Goal: Obtain resource: Download file/media

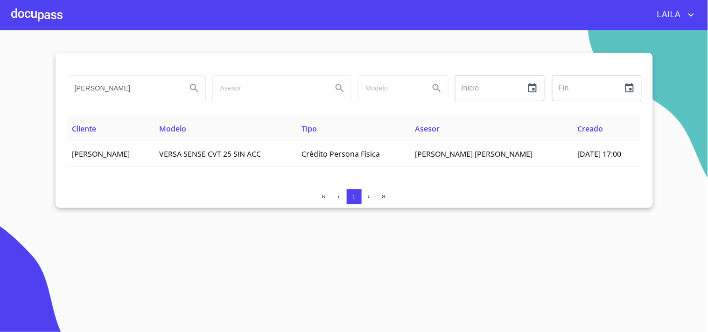
click at [120, 92] on input "ROBERTO NAVARRETE" at bounding box center [123, 88] width 112 height 25
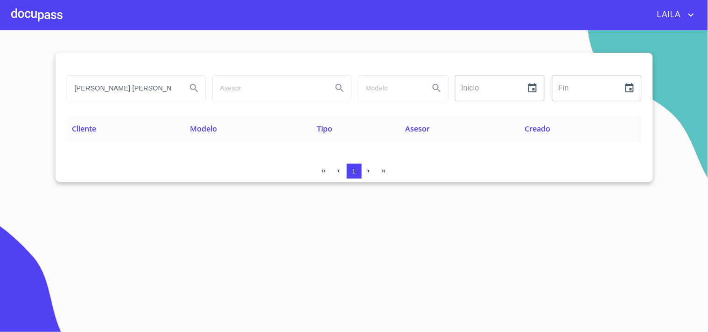
click at [133, 87] on input "diaz oceguera framcisco" at bounding box center [123, 88] width 112 height 25
click at [129, 85] on input "diaz oceguera fraNcisco" at bounding box center [123, 88] width 112 height 25
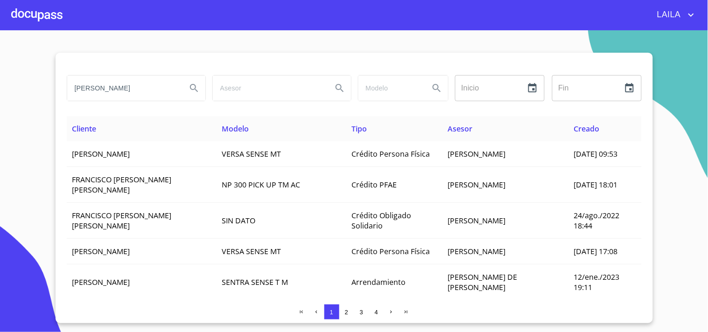
click at [146, 86] on input "FRANCISCO JAVIER" at bounding box center [123, 88] width 112 height 25
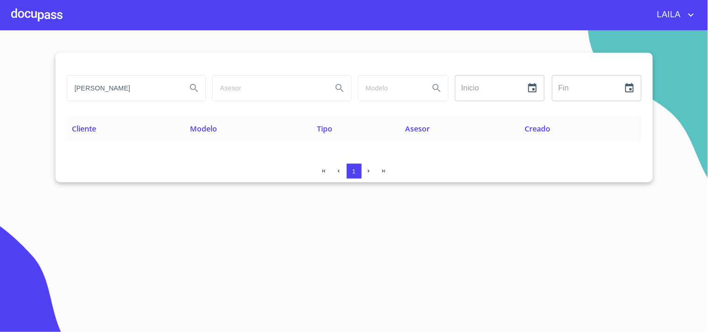
click at [152, 88] on input "FRANCISCO JAVIER DIAZ" at bounding box center [123, 88] width 112 height 25
type input "DIAZ OCEGUERA"
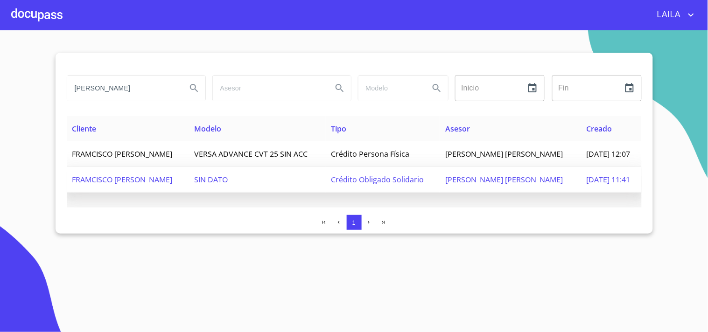
click at [94, 185] on span "FRAMCISCO JAVIER DIAZ OCEGUERA" at bounding box center [122, 180] width 100 height 10
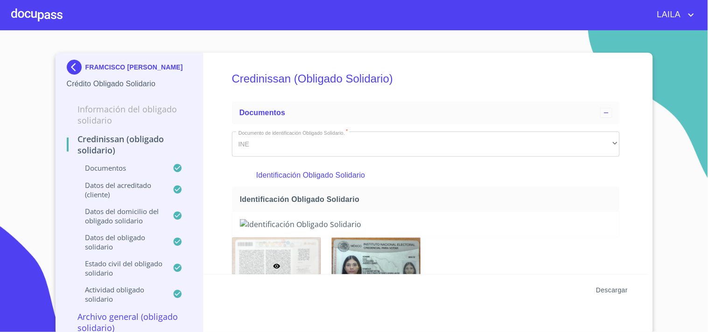
click at [613, 290] on span "Descargar" at bounding box center [612, 291] width 32 height 12
click at [73, 71] on img at bounding box center [76, 67] width 19 height 15
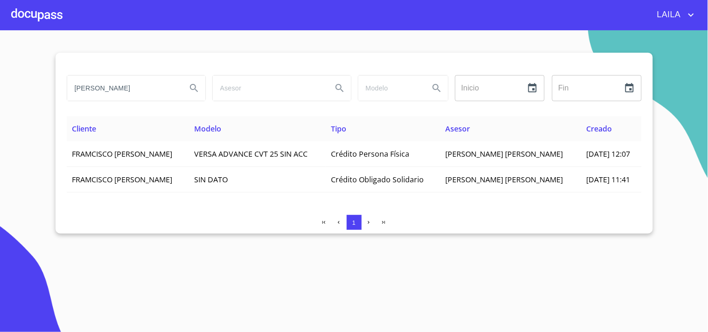
click at [127, 92] on input "DIAZ OCEGUERA" at bounding box center [123, 88] width 112 height 25
type input "GARCIA CASIMIRO"
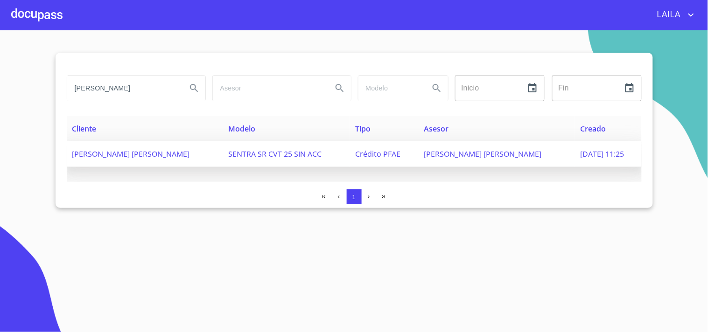
click at [131, 150] on span "ANGEL IVAN GARCIA CASIMIRO" at bounding box center [131, 154] width 118 height 10
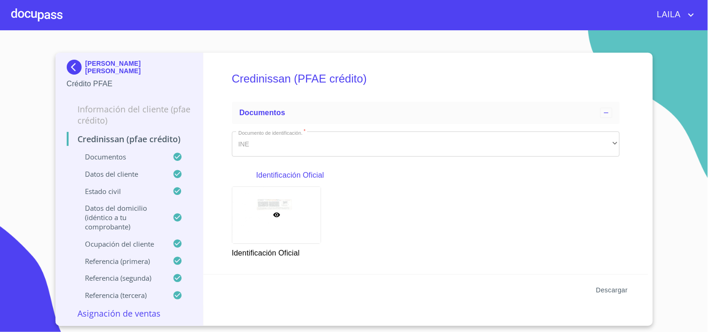
click at [603, 290] on span "Descargar" at bounding box center [612, 291] width 32 height 12
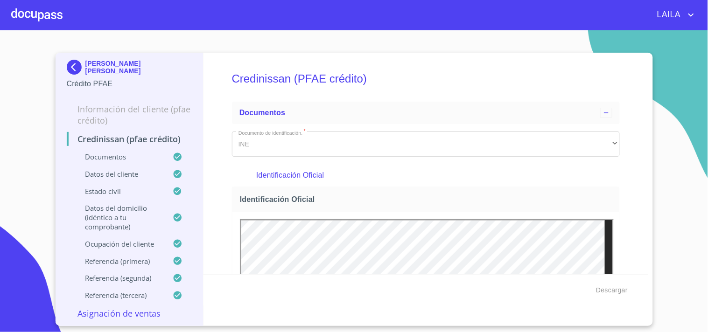
click at [73, 68] on img at bounding box center [76, 67] width 19 height 15
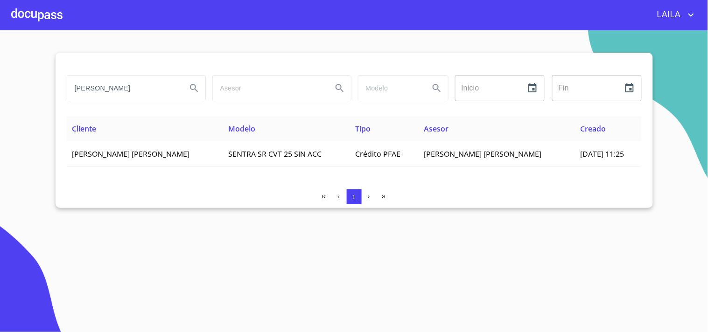
click at [138, 86] on input "GARCIA CASIMIRO" at bounding box center [123, 88] width 112 height 25
type input "PERALTA LOPEZ"
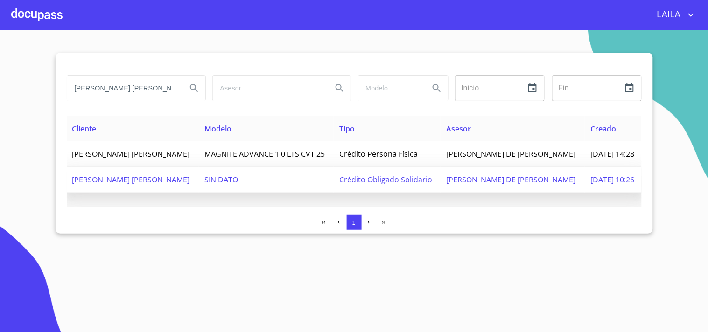
click at [169, 183] on span "SIXTO RICARDO PERALTA LOPEZ" at bounding box center [131, 180] width 118 height 10
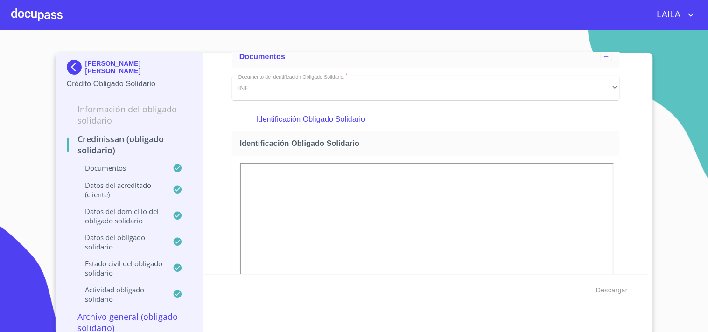
scroll to position [155, 0]
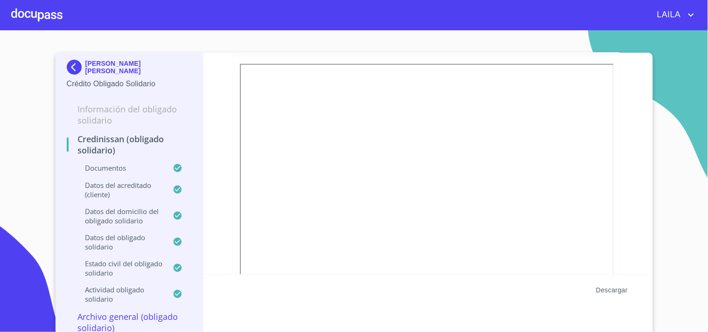
click at [604, 286] on span "Descargar" at bounding box center [612, 291] width 32 height 12
click at [67, 64] on img at bounding box center [76, 67] width 19 height 15
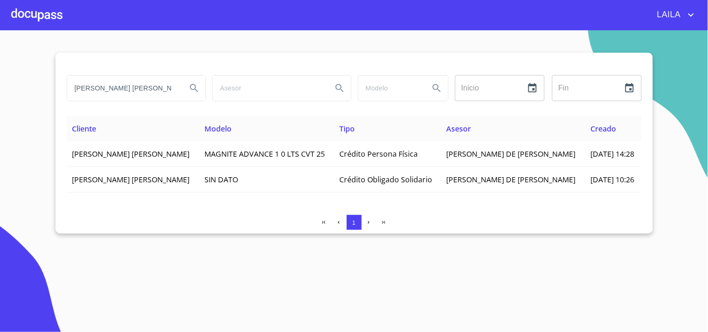
click at [142, 86] on input "PERALTA LOPEZ" at bounding box center [123, 88] width 112 height 25
type input "MANZANAREZ GARIBAY"
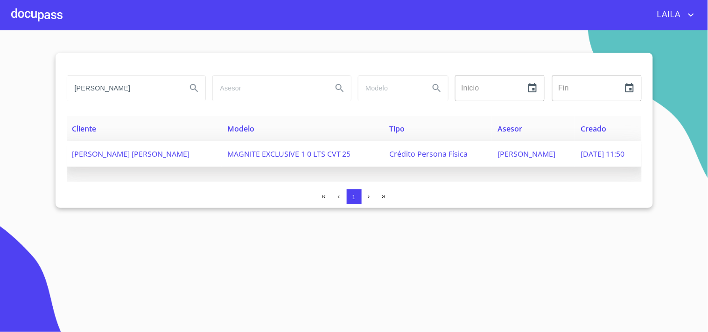
click at [145, 154] on span "PAOLA DANIELA MANZANAREZ GARIBAY" at bounding box center [131, 154] width 118 height 10
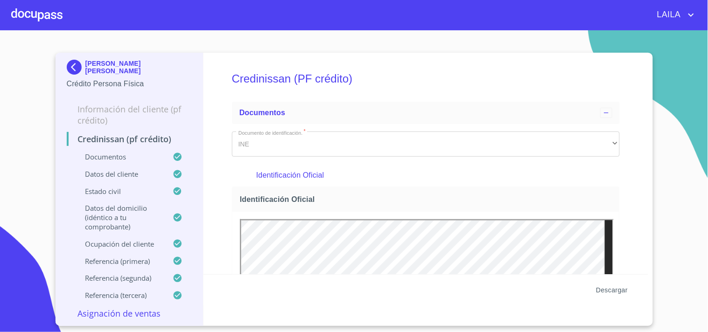
click at [617, 292] on span "Descargar" at bounding box center [612, 291] width 32 height 12
click at [72, 67] on img at bounding box center [76, 67] width 19 height 15
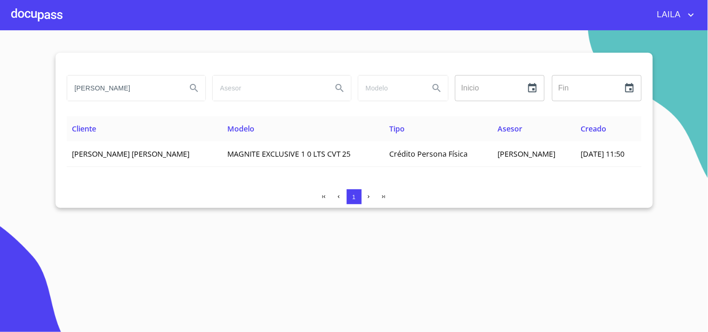
click at [157, 89] on input "MANZANAREZ GARIBAY" at bounding box center [123, 88] width 112 height 25
type input "ORTEGA MARTINEZ"
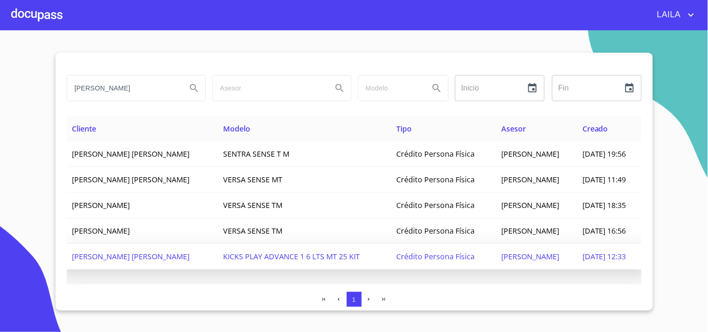
click at [162, 247] on td "JUAN DE DIOS ORTEGA MARTINEZ" at bounding box center [142, 257] width 151 height 26
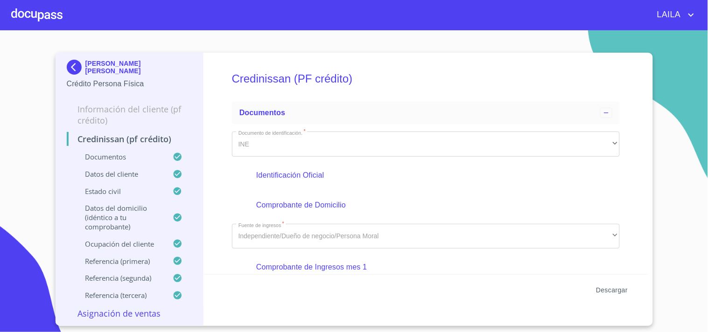
click at [608, 289] on span "Descargar" at bounding box center [612, 291] width 32 height 12
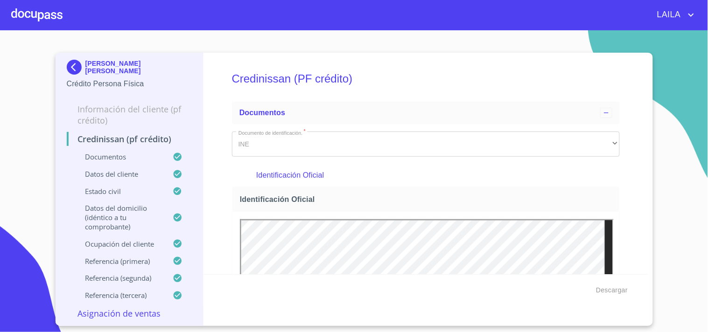
click at [83, 75] on img at bounding box center [76, 67] width 19 height 15
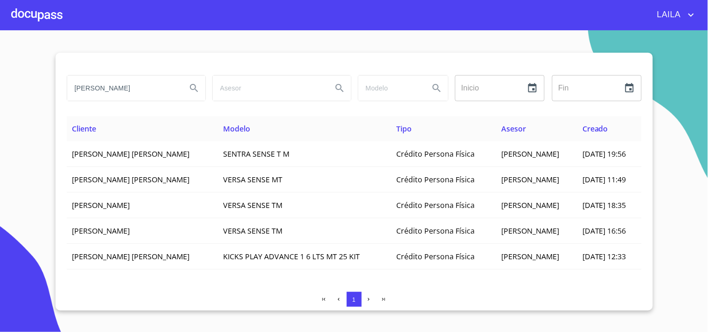
click at [141, 94] on input "ORTEGA MARTINEZ" at bounding box center [123, 88] width 112 height 25
type input "MIRAMONTES FLORES"
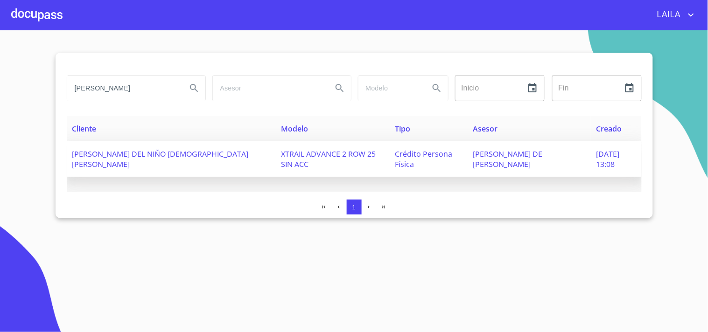
click at [160, 151] on span "TERESITA DEL NIÑO JESUS MIRAMONTES FLORES" at bounding box center [160, 159] width 177 height 21
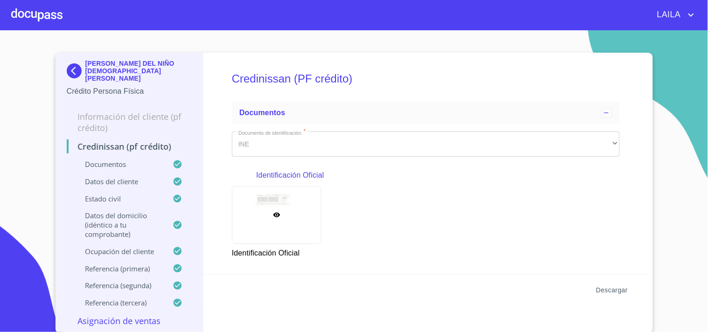
click at [621, 290] on span "Descargar" at bounding box center [612, 291] width 32 height 12
click at [81, 64] on img at bounding box center [76, 71] width 19 height 15
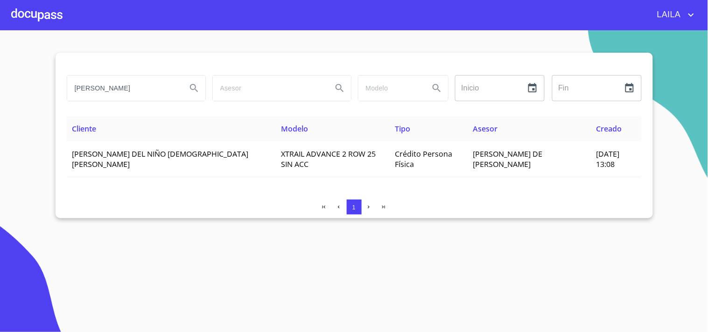
click at [138, 88] on input "MIRAMONTES FLORES" at bounding box center [123, 88] width 112 height 25
type input "ELIONSO VALDEZ"
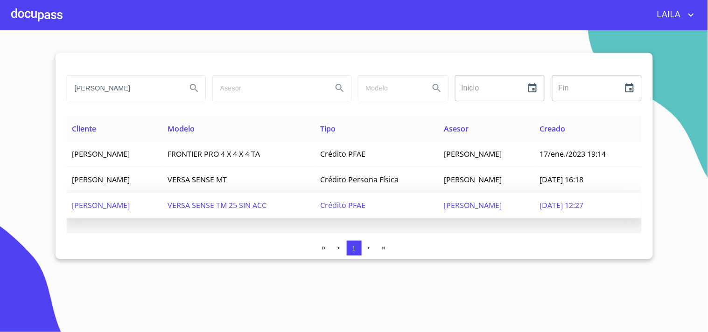
click at [162, 204] on td "ELIONSO VALDEZ ESTRADA" at bounding box center [115, 206] width 96 height 26
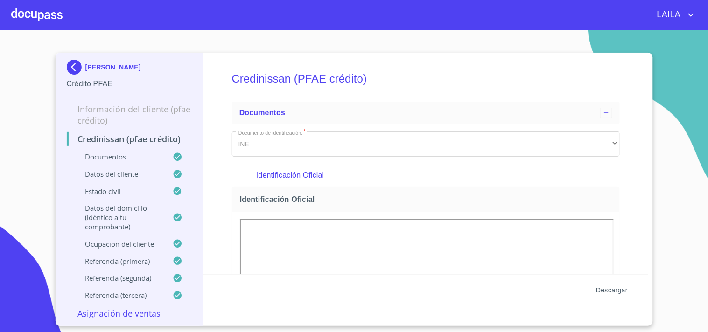
click at [614, 287] on span "Descargar" at bounding box center [612, 291] width 32 height 12
click at [353, 44] on section "ELIONSO VALDEZ ESTRADA Crédito PFAE Información del cliente (PFAE crédito) Cred…" at bounding box center [354, 181] width 708 height 302
click at [78, 68] on img at bounding box center [76, 67] width 19 height 15
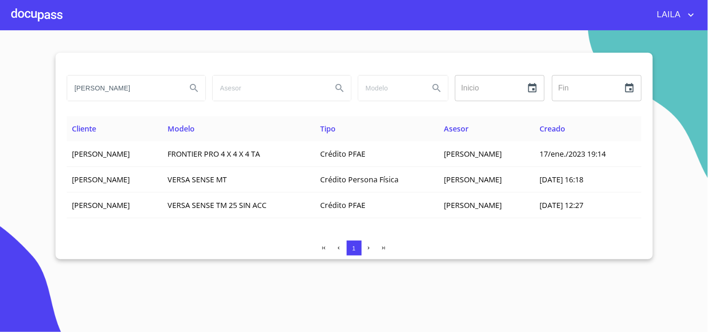
click at [154, 97] on input "ELIONSO VALDEZ" at bounding box center [123, 88] width 112 height 25
type input "NORA MARGARITA"
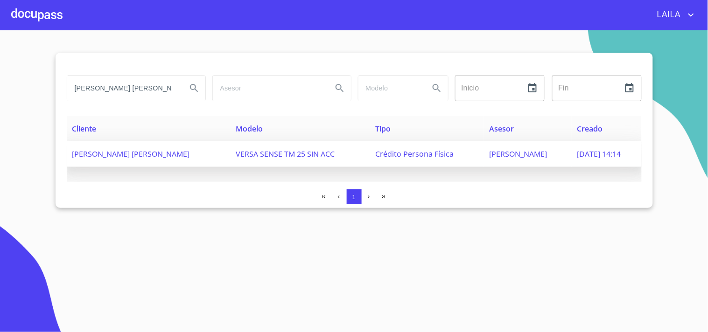
click at [152, 156] on span "NORA MARGARITA DIAZ GUTIERREZ" at bounding box center [131, 154] width 118 height 10
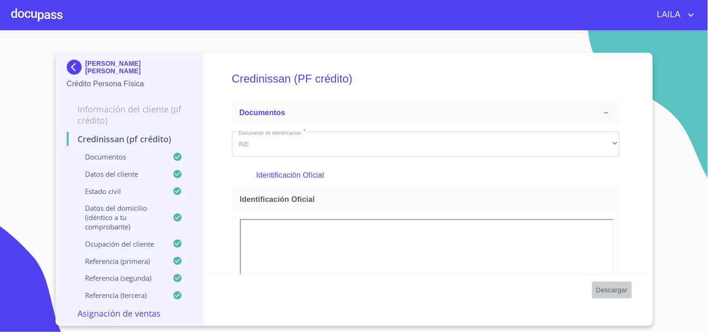
click at [608, 285] on span "Descargar" at bounding box center [612, 291] width 32 height 12
click at [71, 57] on div "NORA MARGARITA DIAZ GUTIERREZ Crédito Persona Física" at bounding box center [130, 75] width 126 height 44
click at [78, 63] on img at bounding box center [76, 67] width 19 height 15
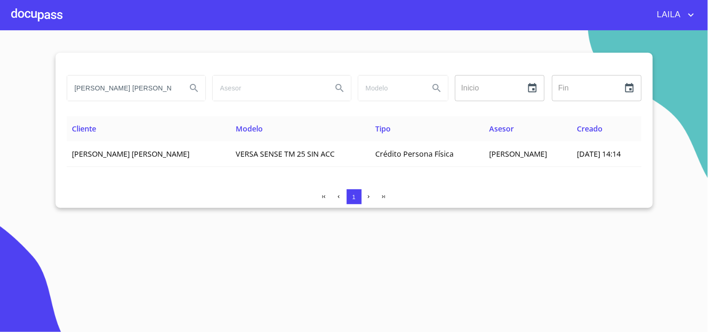
click at [138, 82] on input "NORA MARGARITA" at bounding box center [123, 88] width 112 height 25
type input "ARAMBULA FRANCO"
click at [152, 91] on input "ARAMBULA FRANCO" at bounding box center [123, 88] width 112 height 25
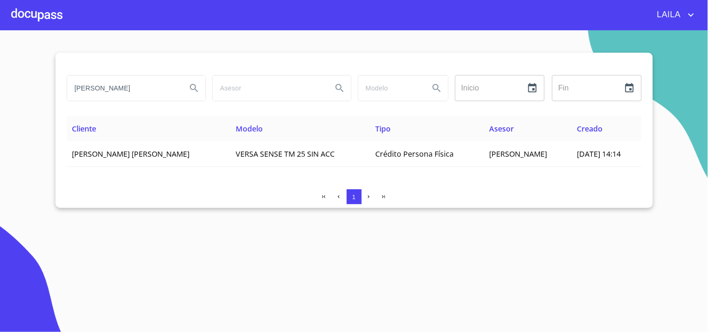
click at [152, 91] on input "ARAMBULA FRANCO" at bounding box center [123, 88] width 112 height 25
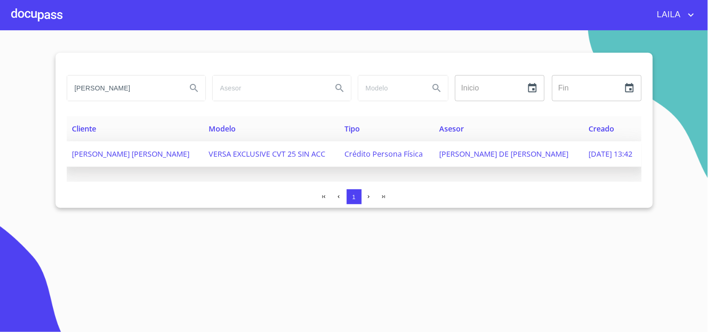
click at [135, 149] on span "JOSE ANTONIO ARAMBULA FRANCO" at bounding box center [131, 154] width 118 height 10
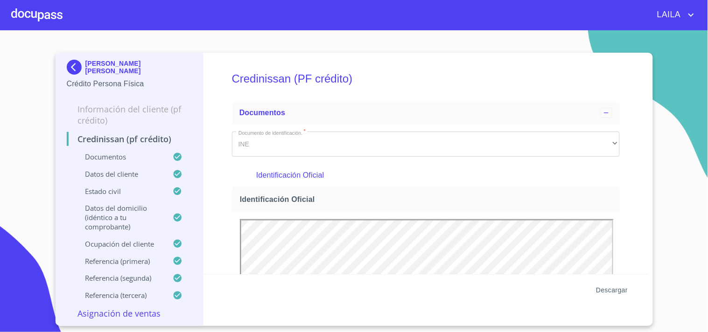
click at [617, 292] on span "Descargar" at bounding box center [612, 291] width 32 height 12
click at [113, 68] on p "JOSE ANTONIO ARAMBULA FRANCO" at bounding box center [138, 67] width 107 height 15
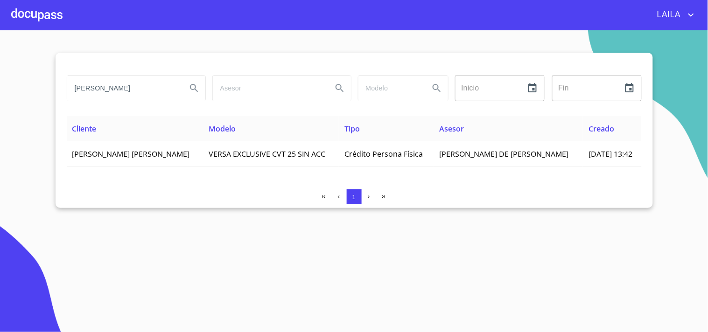
click at [164, 86] on input "ARAMBULA FRANCO" at bounding box center [123, 88] width 112 height 25
type input "MOJARRAS ESPINOSA"
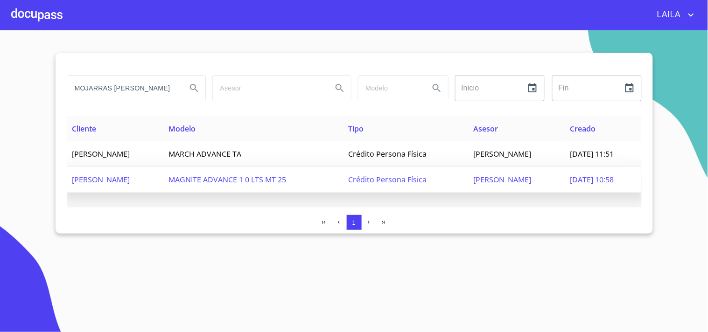
click at [131, 173] on td "GABRIELA MOJARRAS ESPINOSA" at bounding box center [115, 180] width 97 height 26
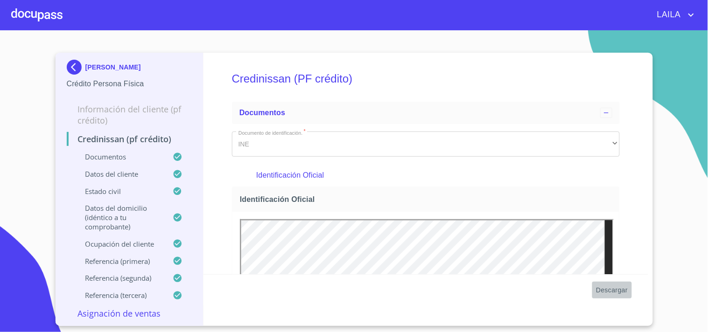
click at [608, 287] on span "Descargar" at bounding box center [612, 291] width 32 height 12
click at [118, 64] on p "GABRIELA MOJARRAS ESPINOSA" at bounding box center [113, 67] width 56 height 7
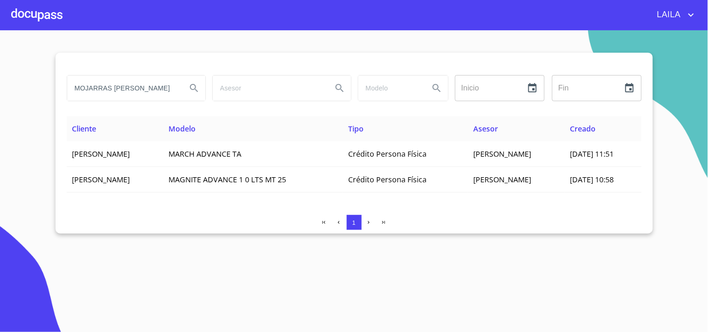
click at [157, 92] on input "MOJARRAS ESPINOSA" at bounding box center [123, 88] width 112 height 25
type input "ONTIVEROS RAMIREZ"
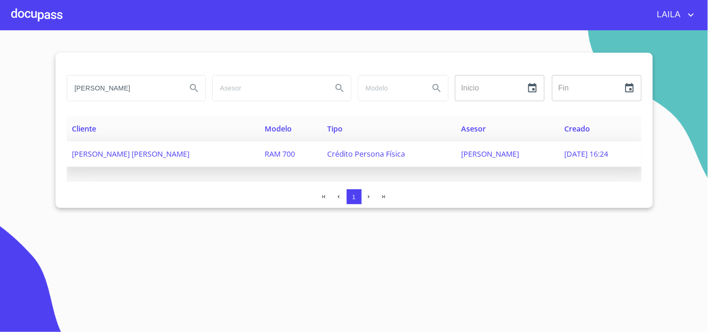
click at [143, 153] on span "ALEJANDRA SARAI ONTIVEROS RAMIREZ" at bounding box center [131, 154] width 118 height 10
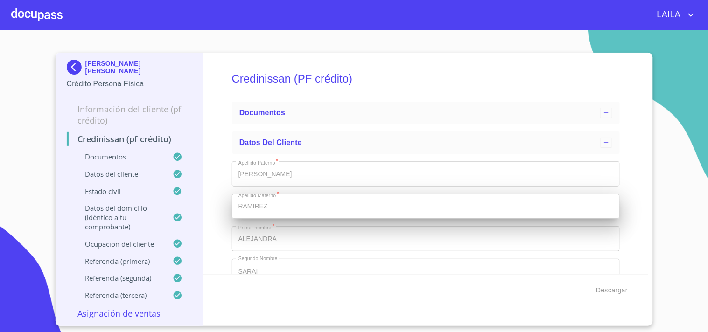
type input "9 de sep. de 2022"
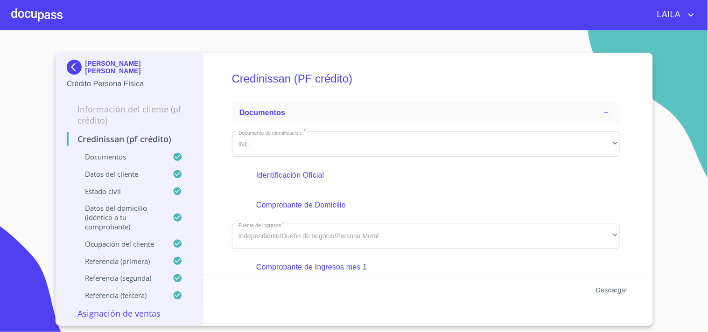
click at [609, 292] on span "Descargar" at bounding box center [612, 291] width 32 height 12
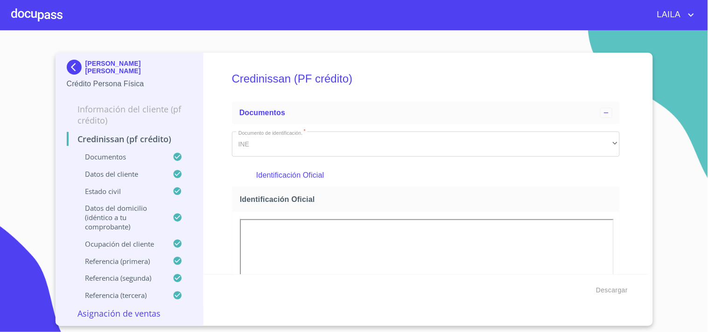
click at [83, 66] on img at bounding box center [76, 67] width 19 height 15
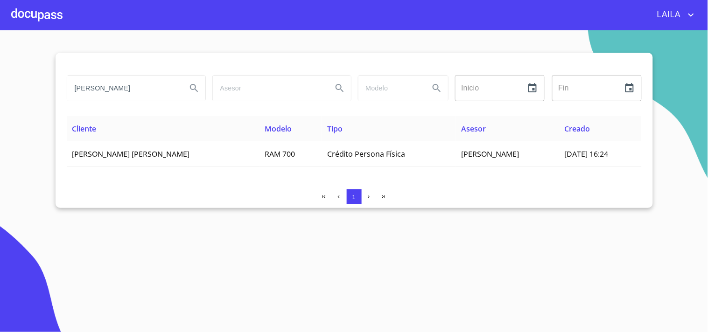
click at [120, 87] on input "ONTIVEROS RAMIREZ" at bounding box center [123, 88] width 112 height 25
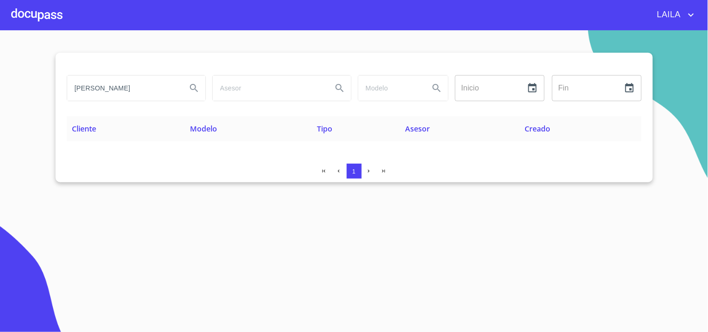
click at [88, 86] on input "GARCIA VARELA" at bounding box center [123, 88] width 112 height 25
type input "GRACIA VARELA"
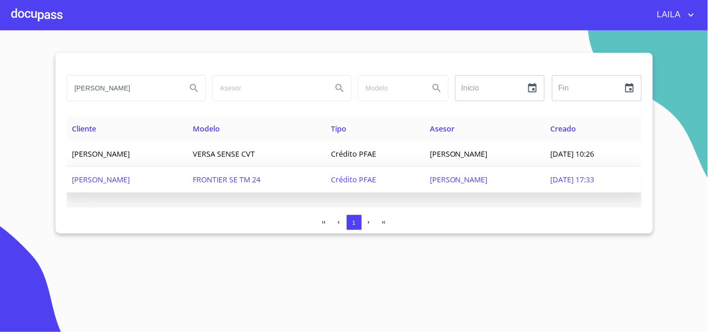
click at [130, 177] on span "JACQUELINE GRACIA VARELA" at bounding box center [101, 180] width 58 height 10
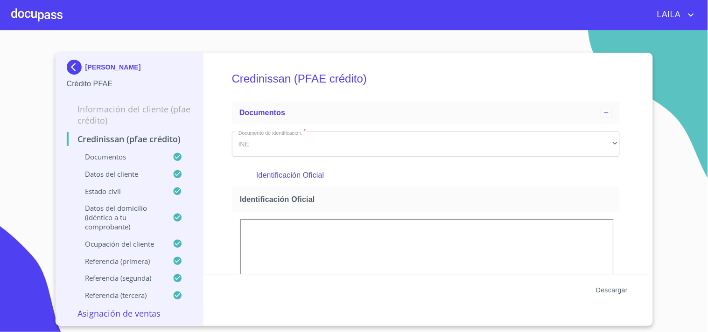
click at [616, 290] on span "Descargar" at bounding box center [612, 291] width 32 height 12
click at [69, 65] on img at bounding box center [76, 67] width 19 height 15
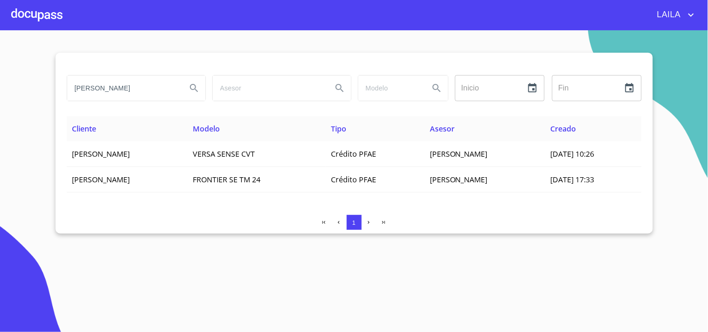
click at [138, 90] on input "GRACIA VARELA" at bounding box center [123, 88] width 112 height 25
type input "TMX LOGISTICS"
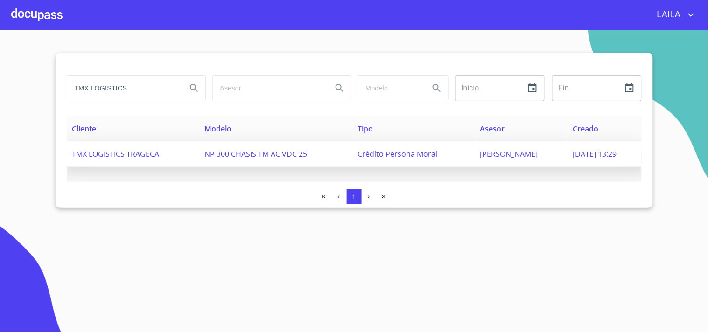
click at [131, 145] on td "TMX LOGISTICS TRAGECA" at bounding box center [133, 154] width 133 height 26
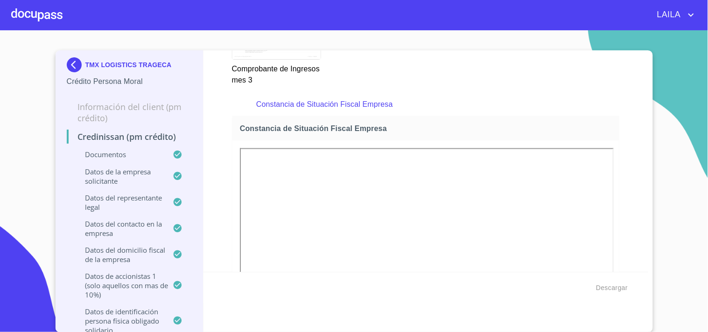
scroll to position [2089, 0]
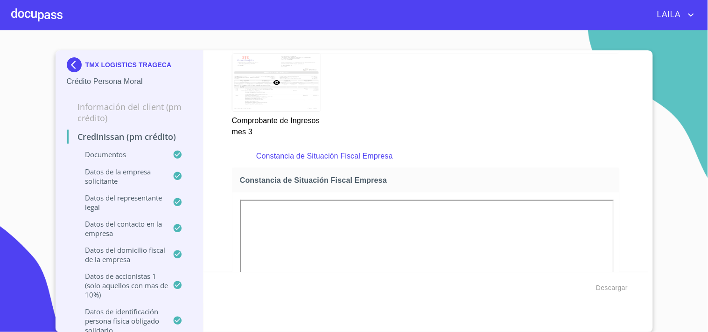
drag, startPoint x: 623, startPoint y: 190, endPoint x: 615, endPoint y: 196, distance: 10.0
click at [623, 190] on div "Credinissan (PM crédito) Documentos Documento de identificación representante l…" at bounding box center [426, 161] width 445 height 222
click at [633, 216] on div "Credinissan (PM crédito) Documentos Documento de identificación representante l…" at bounding box center [426, 161] width 445 height 222
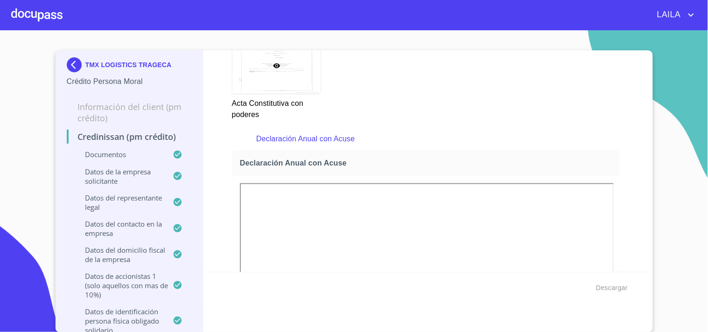
scroll to position [2971, 0]
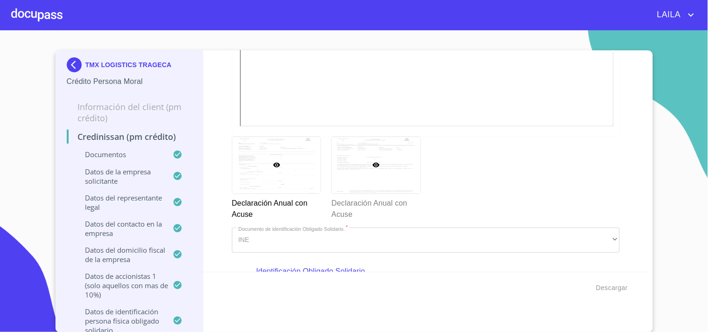
click at [403, 166] on div at bounding box center [376, 165] width 89 height 56
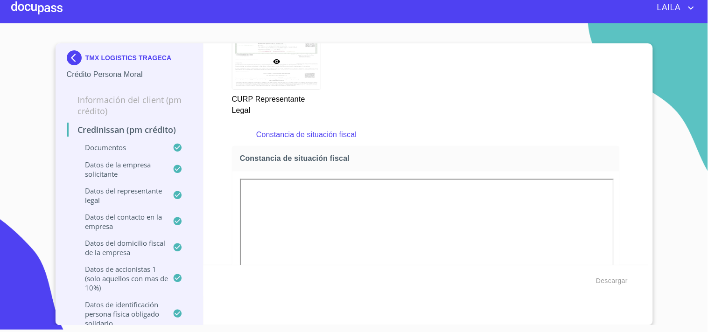
scroll to position [4965, 0]
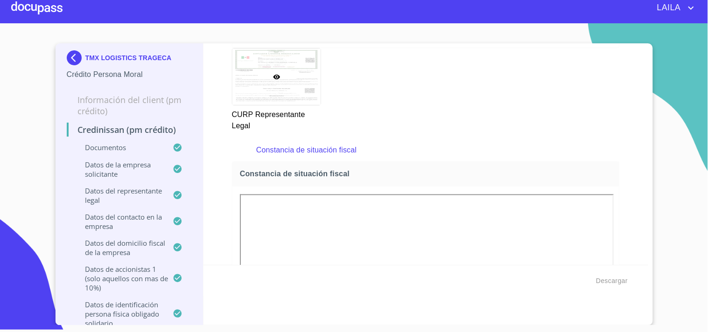
drag, startPoint x: 626, startPoint y: 213, endPoint x: 614, endPoint y: 213, distance: 12.1
click at [626, 213] on div "Credinissan (PM crédito) Documentos Documento de identificación representante l…" at bounding box center [426, 154] width 445 height 222
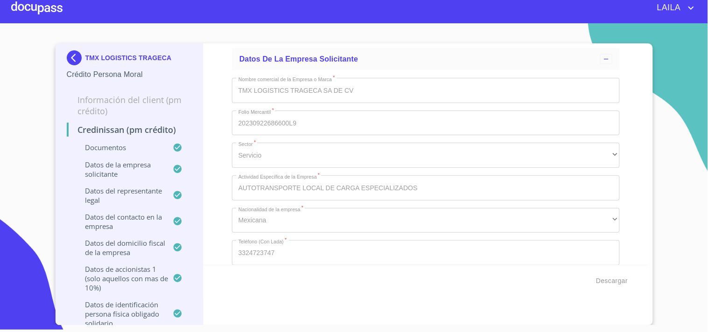
scroll to position [6885, 0]
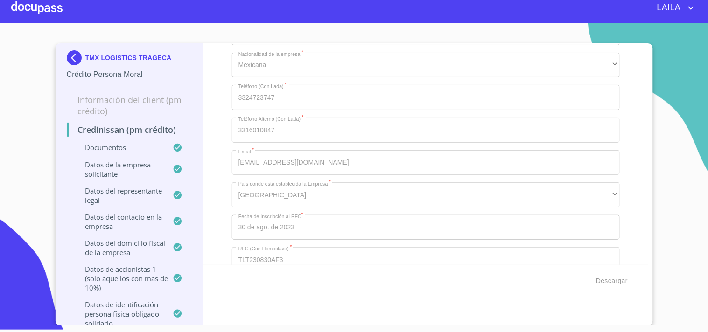
click at [71, 51] on img at bounding box center [76, 57] width 19 height 15
